Goal: Transaction & Acquisition: Purchase product/service

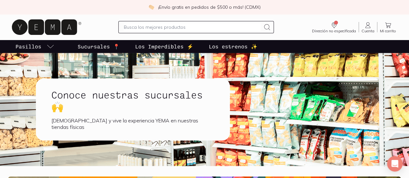
click at [124, 26] on input "text" at bounding box center [192, 27] width 137 height 8
click at [142, 29] on input "text" at bounding box center [192, 27] width 137 height 8
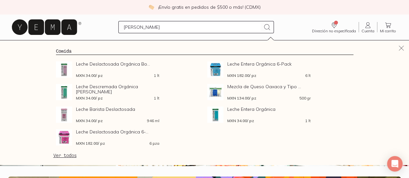
type input "[PERSON_NAME]"
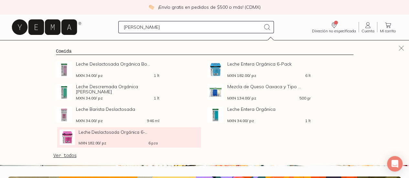
click at [92, 141] on div "MXN 182.00 / pz 6 pza" at bounding box center [118, 142] width 79 height 5
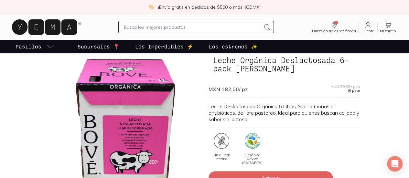
scroll to position [65, 0]
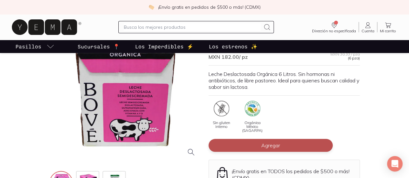
click at [280, 141] on button "Agregar" at bounding box center [271, 145] width 124 height 13
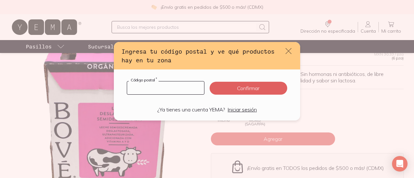
click at [162, 86] on input "default" at bounding box center [165, 88] width 77 height 13
type input "01030"
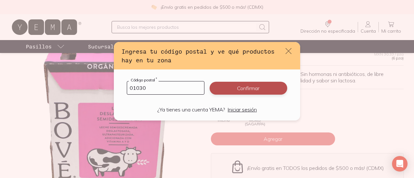
click at [245, 90] on button "Confirmar" at bounding box center [249, 88] width 78 height 13
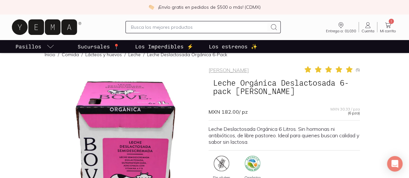
scroll to position [0, 0]
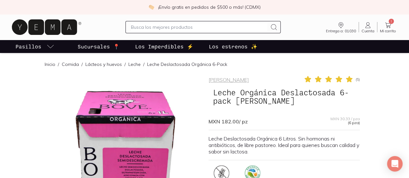
click at [387, 22] on icon at bounding box center [389, 25] width 8 height 8
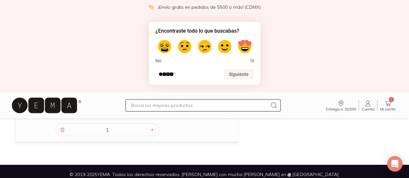
scroll to position [117, 0]
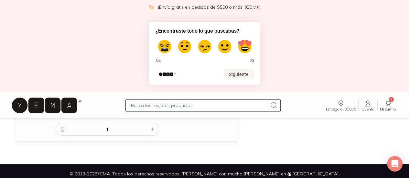
click at [242, 44] on label at bounding box center [245, 47] width 18 height 18
click at [245, 38] on input "5" at bounding box center [245, 38] width 1 height 1
radio input "true"
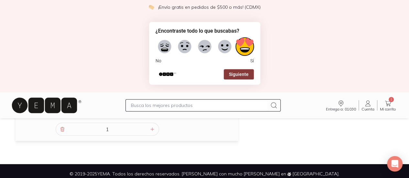
click at [246, 77] on button "Siguiente" at bounding box center [239, 74] width 30 height 10
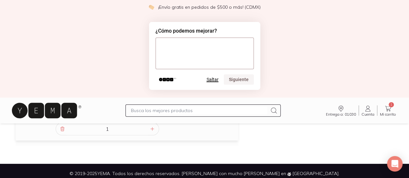
click at [214, 81] on button "Saltar" at bounding box center [213, 79] width 12 height 5
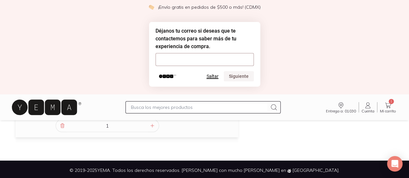
scroll to position [119, 0]
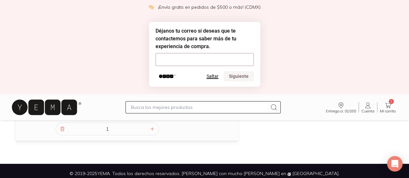
click at [216, 77] on button "Saltar" at bounding box center [213, 76] width 12 height 5
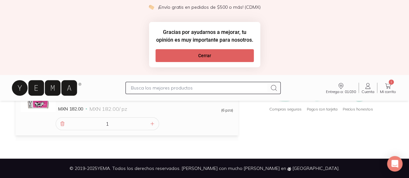
scroll to position [99, 0]
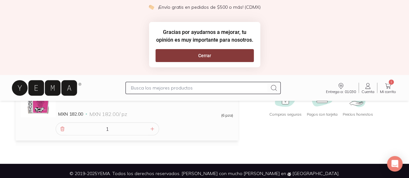
click at [214, 57] on button "Cerrar" at bounding box center [205, 55] width 98 height 13
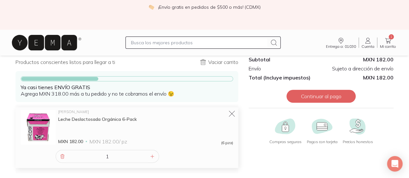
scroll to position [54, 0]
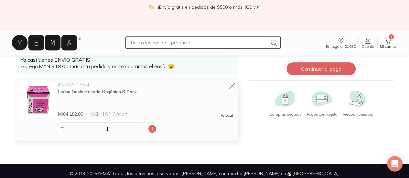
click at [151, 127] on icon at bounding box center [152, 129] width 5 height 5
click at [154, 127] on icon at bounding box center [152, 129] width 5 height 5
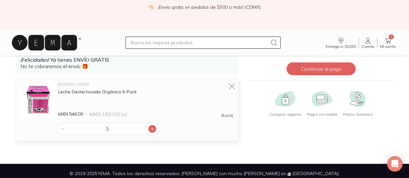
click at [154, 127] on icon at bounding box center [152, 129] width 5 height 5
type input "6"
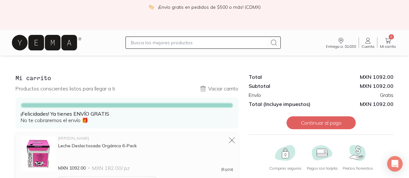
click at [153, 43] on input "text" at bounding box center [199, 43] width 137 height 8
click at [154, 41] on input "kefir" at bounding box center [199, 43] width 137 height 8
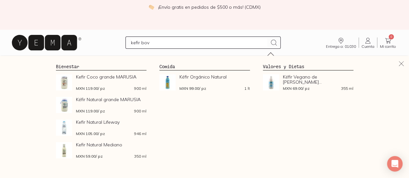
type input "kefir [PERSON_NAME]"
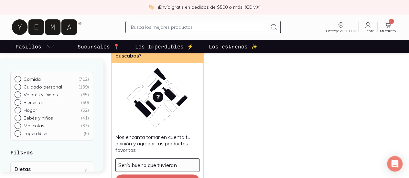
scroll to position [97, 0]
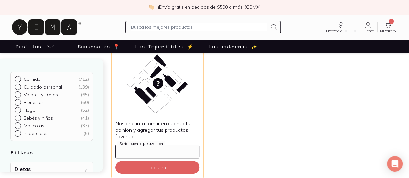
click at [149, 145] on input "Sería bueno que tuvieran" at bounding box center [158, 151] width 84 height 13
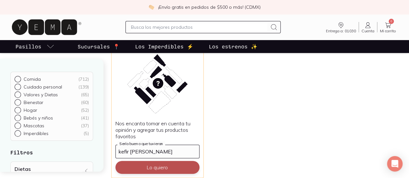
type input "kefir [PERSON_NAME]"
click at [149, 161] on button "Lo quiero" at bounding box center [158, 167] width 84 height 13
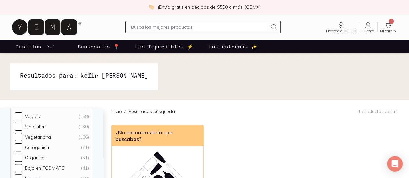
scroll to position [129, 0]
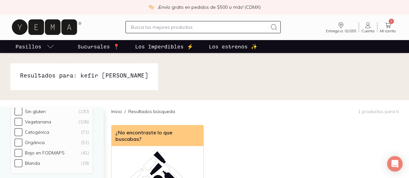
click at [154, 29] on input "text" at bounding box center [199, 27] width 137 height 8
type input "kefir"
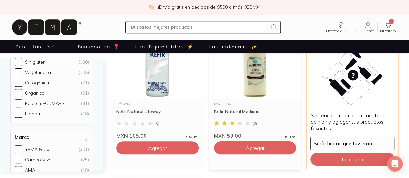
scroll to position [259, 0]
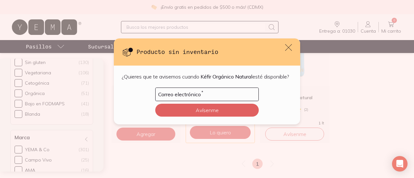
click at [290, 44] on icon "default" at bounding box center [288, 47] width 9 height 9
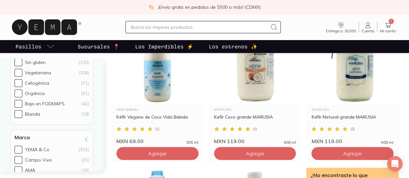
scroll to position [65, 0]
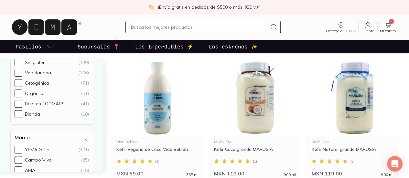
click at [385, 25] on icon at bounding box center [389, 25] width 8 height 8
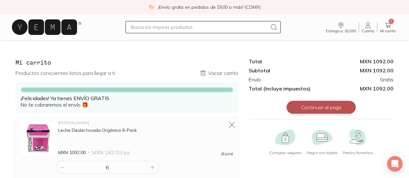
click at [329, 106] on button "Continuar al pago" at bounding box center [321, 107] width 69 height 13
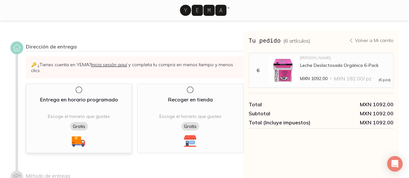
click at [31, 107] on div "Entrega en horario programado Escoge el horario que gustes Gratis" at bounding box center [79, 119] width 106 height 70
select select "204"
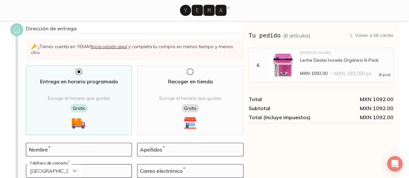
scroll to position [32, 0]
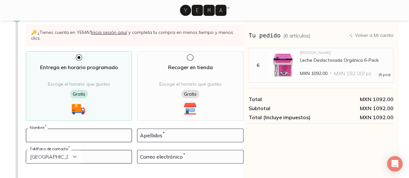
click at [71, 129] on input at bounding box center [79, 135] width 106 height 13
type input "a"
type input "[PERSON_NAME]"
click at [188, 129] on input at bounding box center [191, 135] width 106 height 13
type input "[PERSON_NAME]"
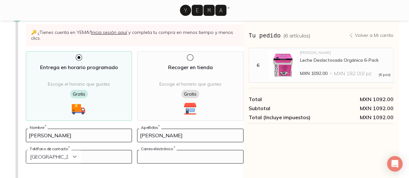
click at [185, 151] on input at bounding box center [191, 157] width 106 height 13
type input "[EMAIL_ADDRESS][DOMAIN_NAME]"
click at [78, 151] on select "Curazao (+5999) [GEOGRAPHIC_DATA] (+1876) [GEOGRAPHIC_DATA][PERSON_NAME] (+1869…" at bounding box center [53, 157] width 55 height 13
click at [101, 151] on input "tel" at bounding box center [79, 157] width 106 height 13
type input "5554528409"
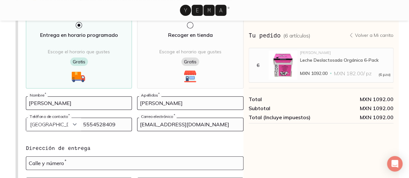
scroll to position [97, 0]
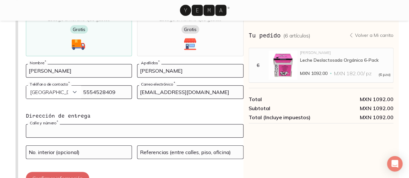
click at [95, 125] on input "text" at bounding box center [134, 131] width 217 height 13
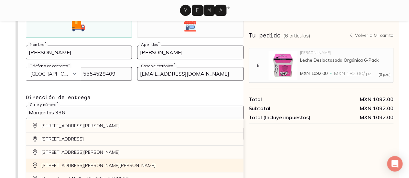
scroll to position [129, 0]
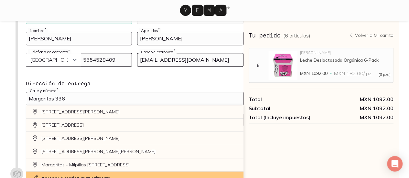
click at [84, 92] on input "Margaritas 336" at bounding box center [134, 98] width 217 height 13
type input "Margaritas 336"
click at [26, 140] on button "Confirmar información" at bounding box center [57, 146] width 63 height 13
click at [85, 172] on link "Agregar dirección manualmente" at bounding box center [135, 178] width 218 height 13
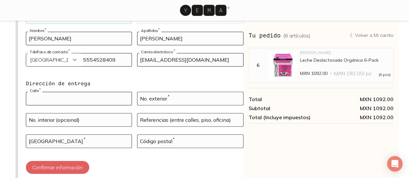
click at [71, 92] on input at bounding box center [79, 98] width 106 height 13
type input "margaritas"
click at [161, 92] on input at bounding box center [191, 98] width 106 height 13
type input "336"
click at [95, 114] on input at bounding box center [79, 120] width 106 height 13
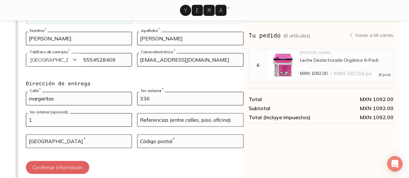
type input "1"
click at [152, 114] on input at bounding box center [191, 120] width 106 height 13
type input "[PERSON_NAME] [PERSON_NAME]"
click at [148, 135] on input at bounding box center [191, 141] width 106 height 13
type input "01030"
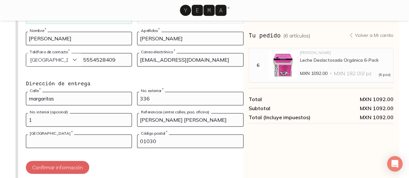
type input "[US_STATE]"
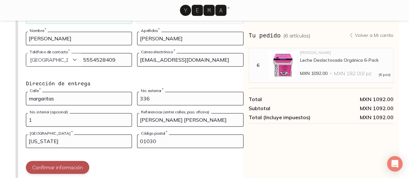
click at [85, 161] on button "Confirmar información" at bounding box center [57, 167] width 63 height 13
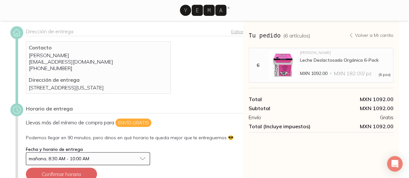
scroll to position [83, 0]
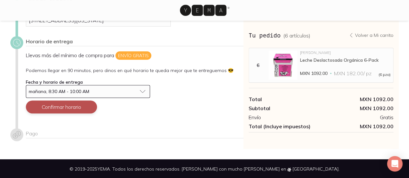
click at [66, 106] on button "Confirmar horario" at bounding box center [61, 107] width 71 height 13
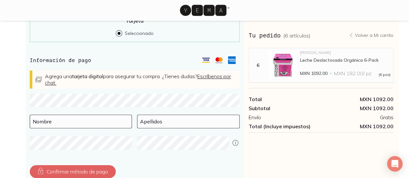
scroll to position [244, 0]
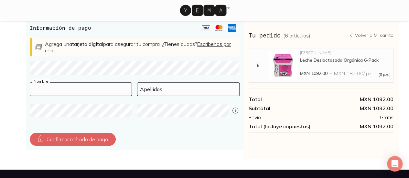
click at [59, 88] on input at bounding box center [81, 89] width 102 height 13
type input "[PERSON_NAME]"
click at [157, 88] on input at bounding box center [189, 89] width 102 height 13
type input "N"
type input "Manzur"
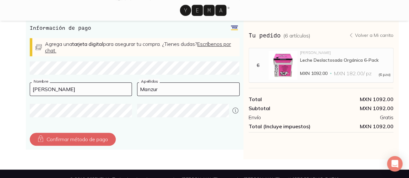
click at [140, 135] on div "Confirmar método de pago" at bounding box center [135, 139] width 210 height 13
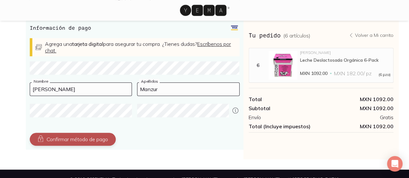
click at [87, 140] on button "Confirmar método de pago" at bounding box center [73, 139] width 86 height 13
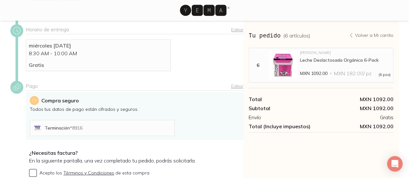
scroll to position [166, 0]
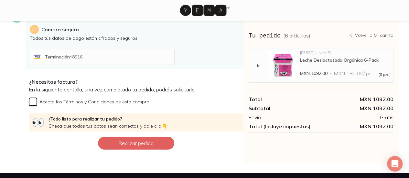
click at [31, 102] on input "Acepto los Términos y Condiciones de esta compra" at bounding box center [33, 102] width 8 height 8
checkbox input "true"
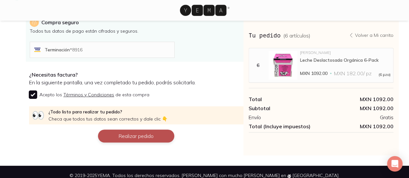
scroll to position [179, 0]
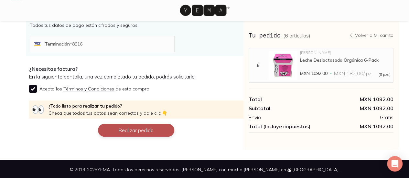
click at [144, 132] on button "Realizar pedido" at bounding box center [136, 130] width 76 height 13
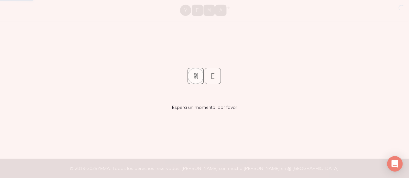
scroll to position [0, 0]
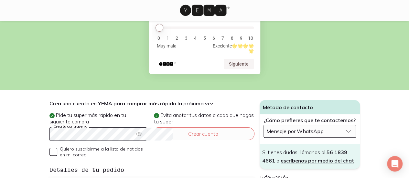
scroll to position [32, 0]
